Goal: Transaction & Acquisition: Download file/media

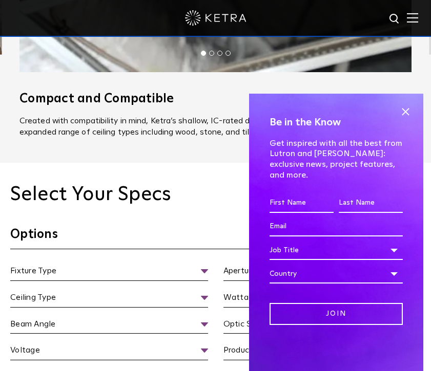
scroll to position [922, 0]
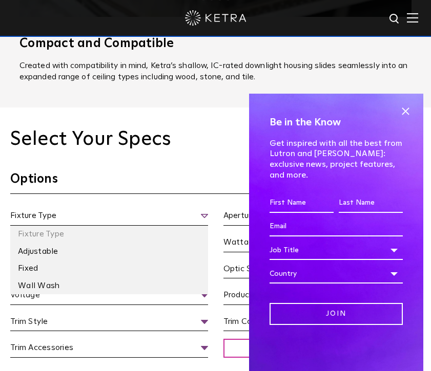
click at [201, 209] on span "Fixture Type" at bounding box center [109, 217] width 198 height 16
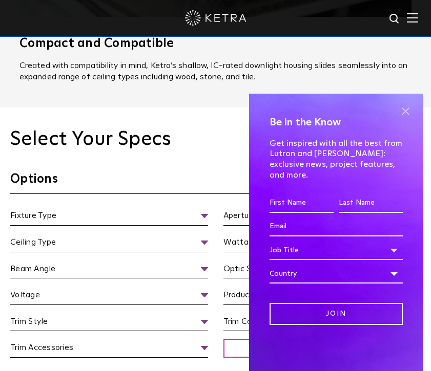
click at [409, 119] on span at bounding box center [404, 111] width 15 height 15
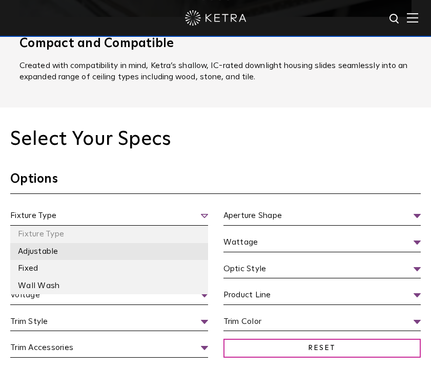
click at [163, 243] on li "Adjustable" at bounding box center [109, 251] width 198 height 17
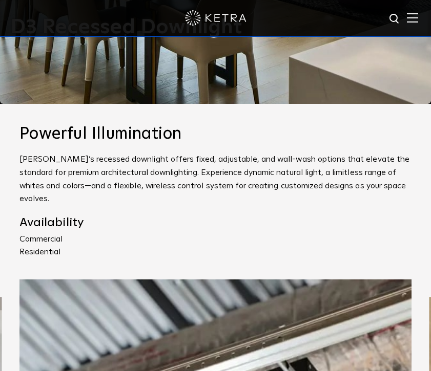
scroll to position [0, 0]
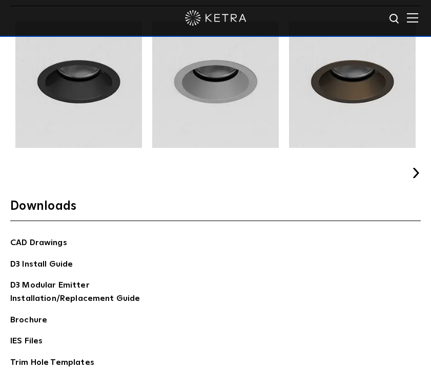
scroll to position [1639, 0]
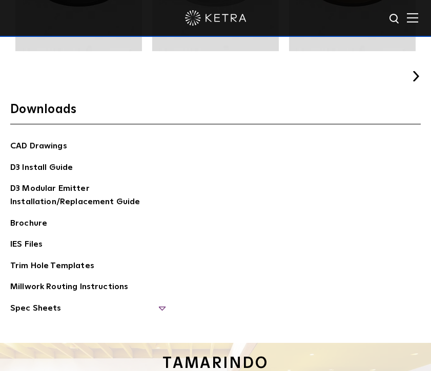
click at [42, 302] on span "Spec Sheets" at bounding box center [87, 312] width 154 height 21
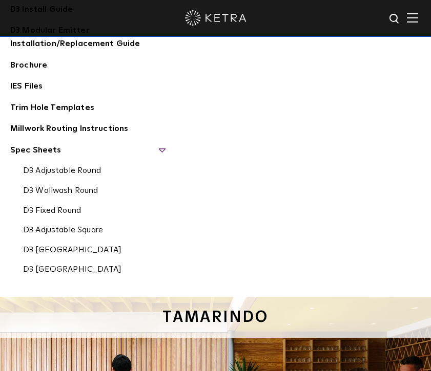
scroll to position [1741, 0]
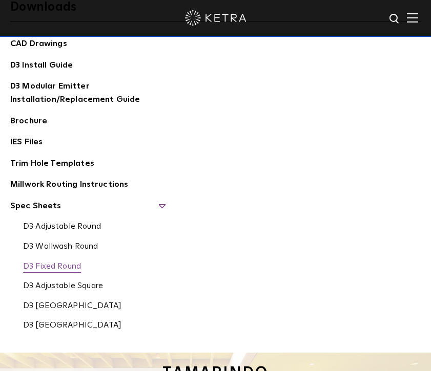
click at [40, 262] on link "D3 Fixed Round" at bounding box center [52, 267] width 58 height 11
